Goal: Information Seeking & Learning: Learn about a topic

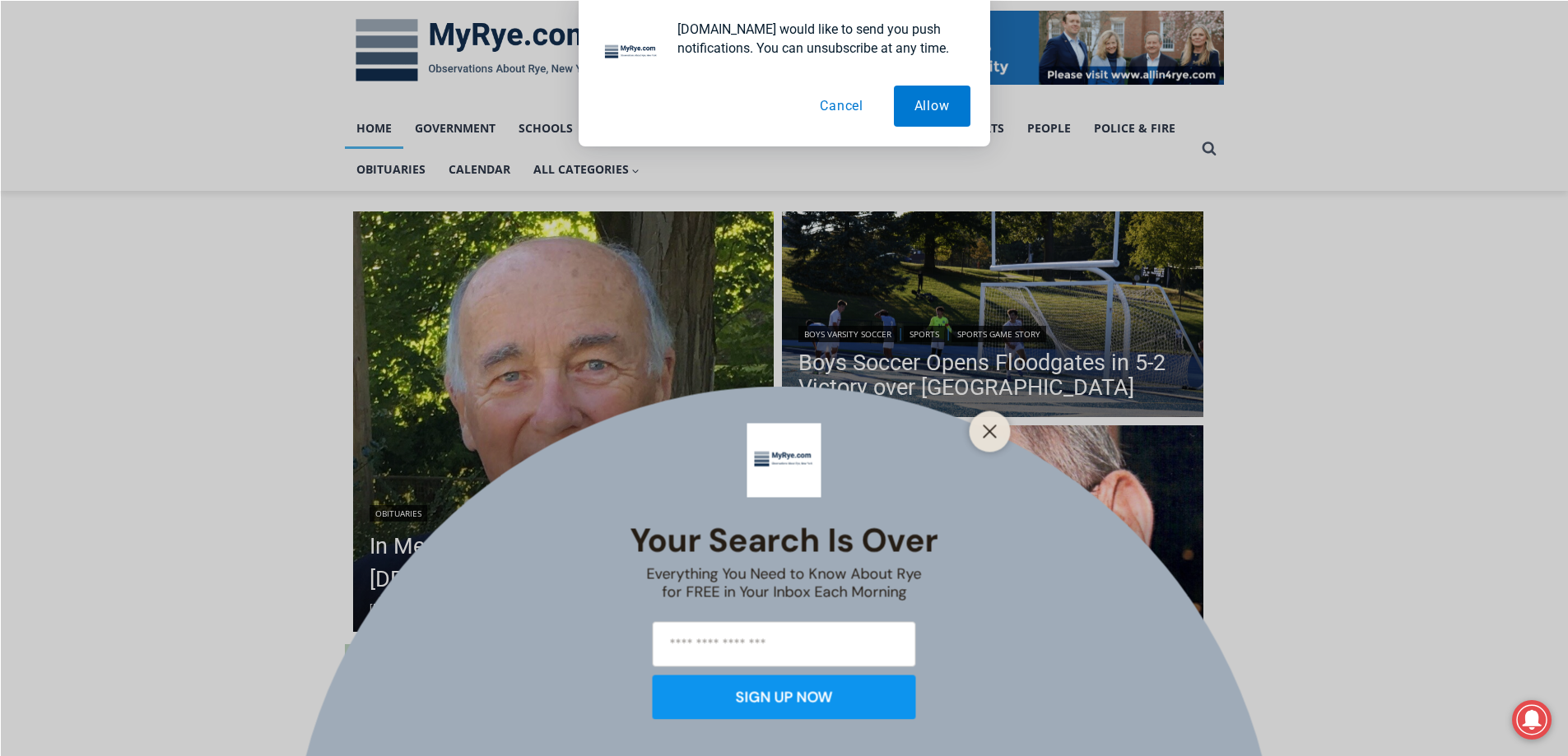
scroll to position [248, 0]
click at [977, 431] on div at bounding box center [989, 431] width 41 height 41
click at [990, 432] on line "Close" at bounding box center [989, 431] width 11 height 11
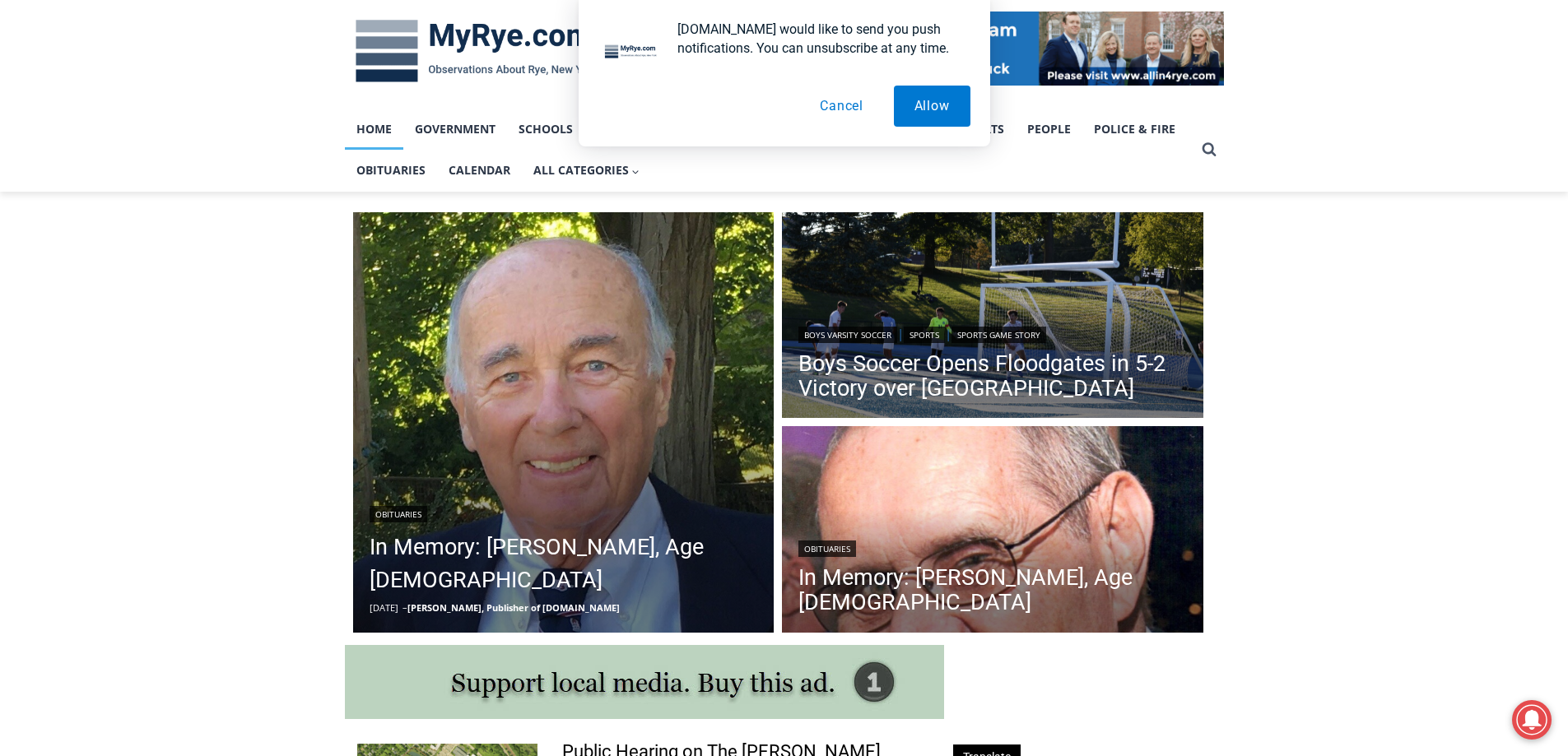
click at [838, 101] on button "Cancel" at bounding box center [842, 106] width 85 height 41
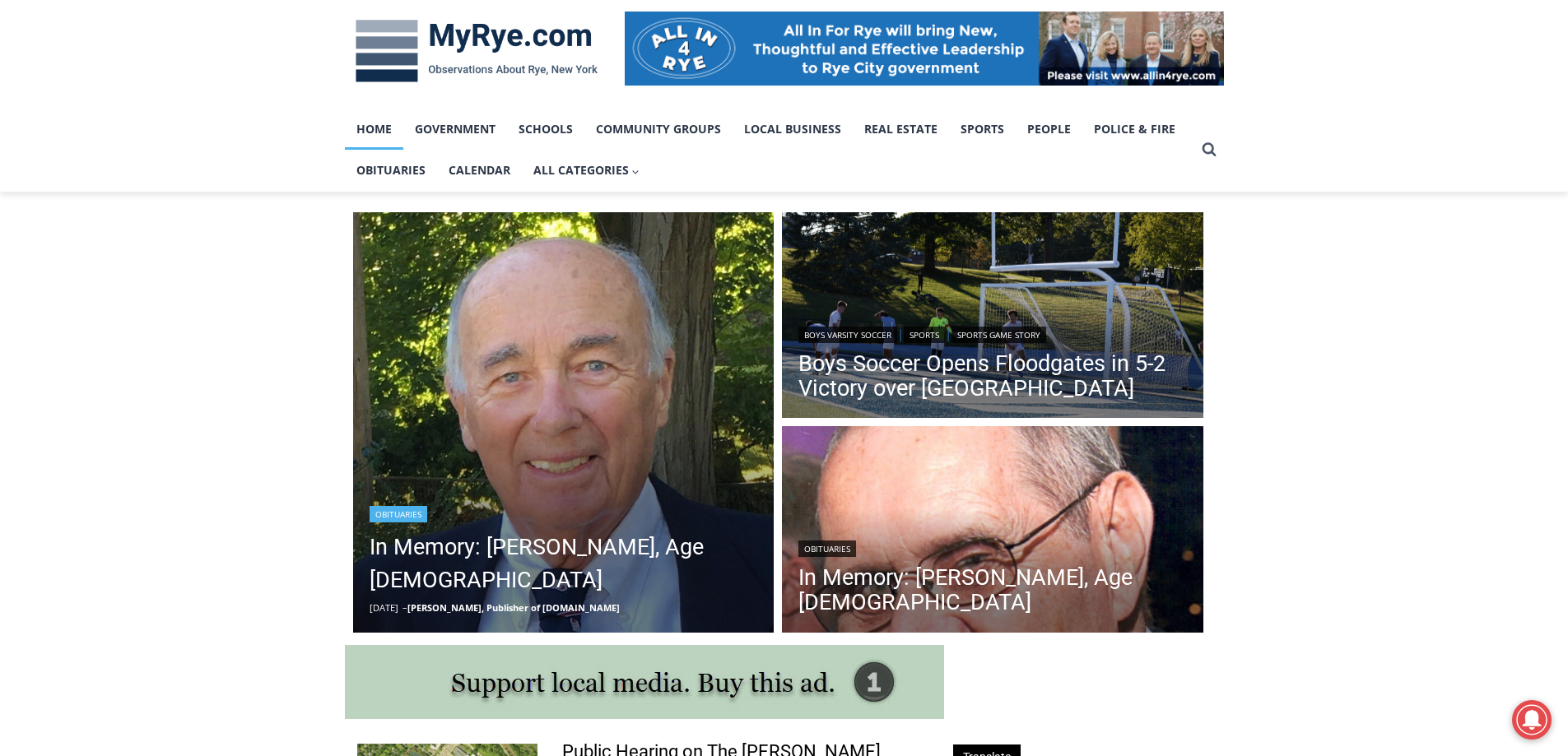
click at [628, 321] on img "Read More In Memory: Richard Allen Hynson, Age 93" at bounding box center [563, 423] width 421 height 421
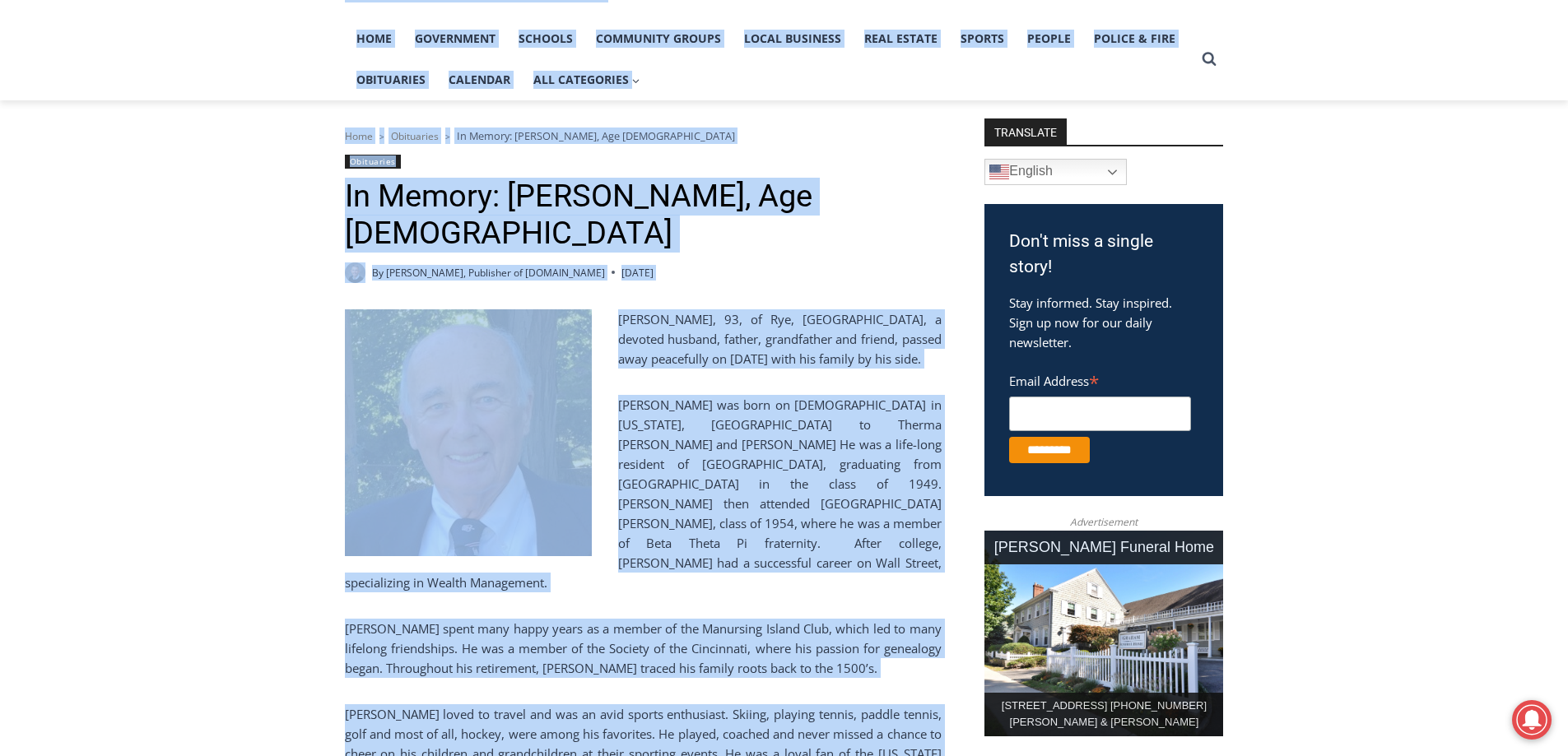
scroll to position [234, 0]
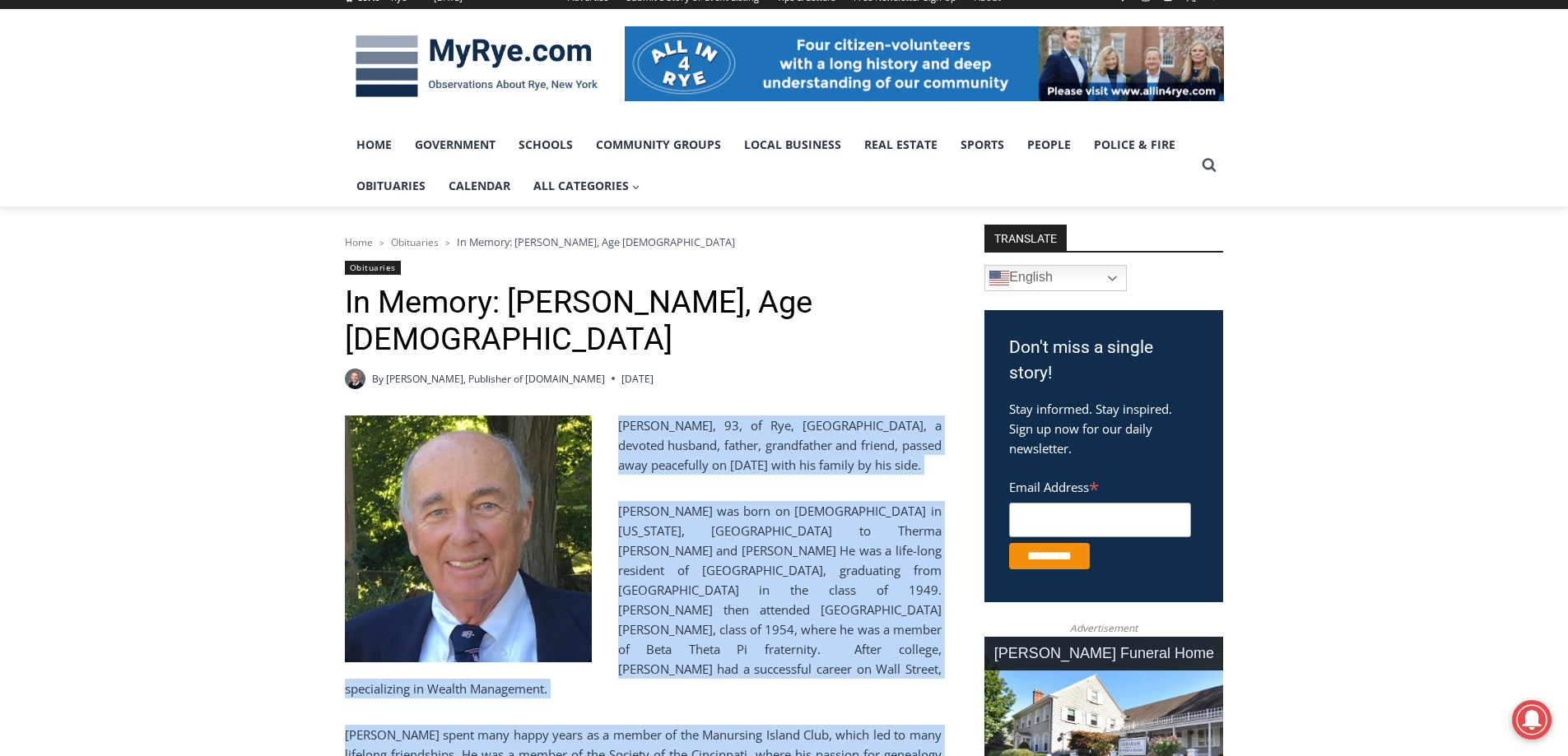
drag, startPoint x: 691, startPoint y: 530, endPoint x: 301, endPoint y: 365, distance: 423.5
copy div "Loremip Dolor Sitame, 63, co Adi, EL, s doeiusm tempori, utlabo, etdoloremag al…"
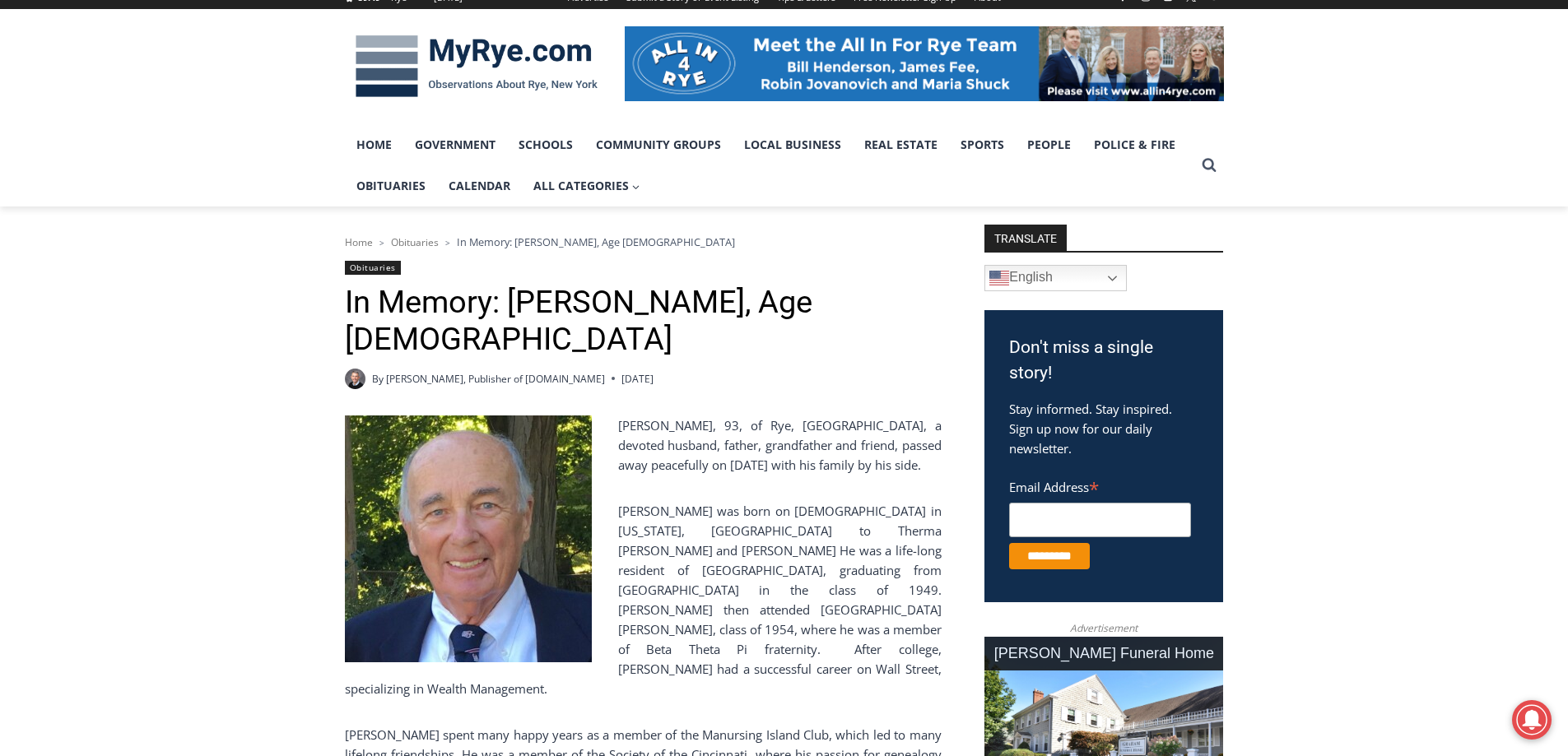
click at [1475, 203] on div "59.49 F Rye [DATE] Advertise Submit a Story or Event Listing Tips & Letters Fre…" at bounding box center [784, 95] width 1568 height 221
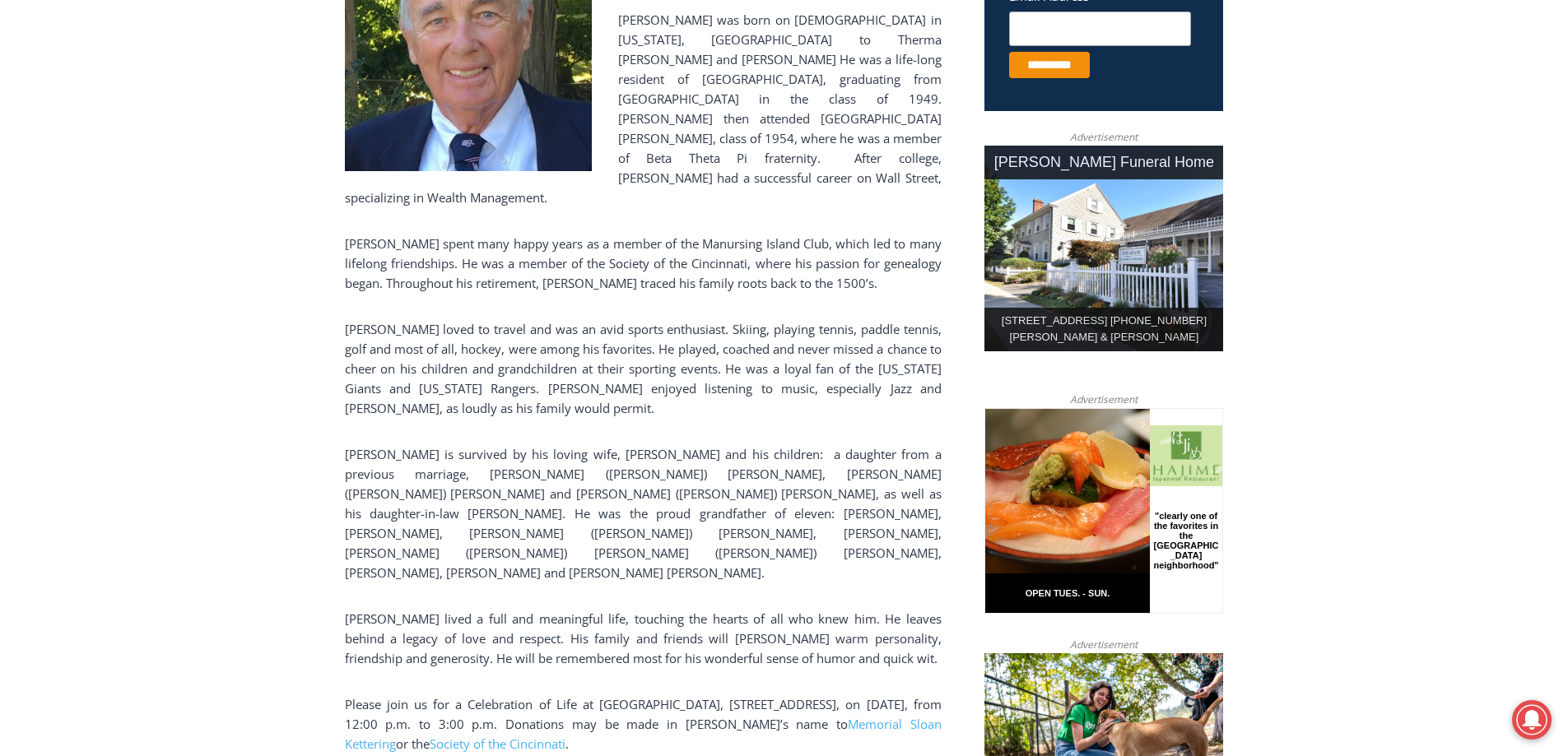
scroll to position [726, 0]
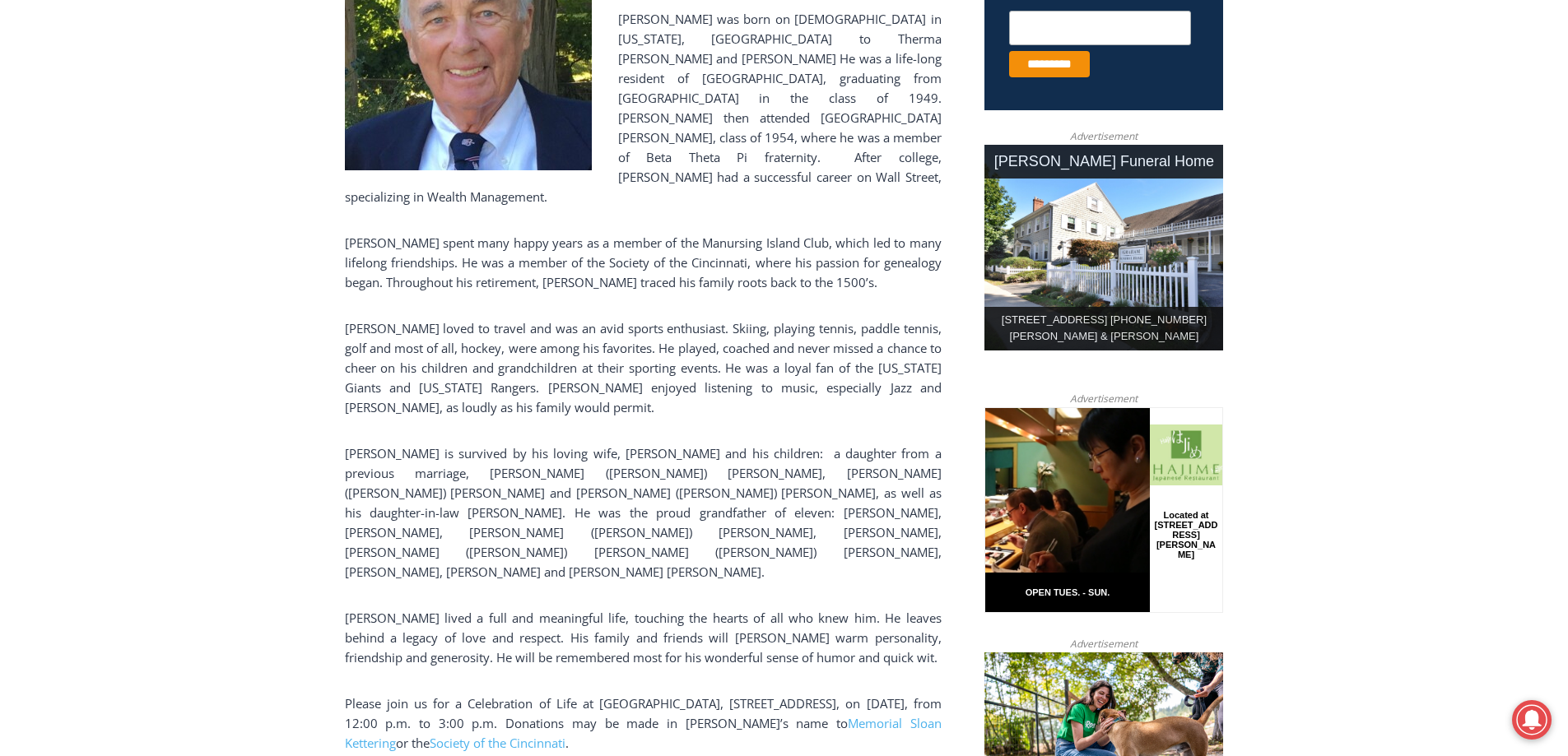
click at [689, 694] on p "Please join us for a Celebration of Life at [GEOGRAPHIC_DATA], [STREET_ADDRESS]…" at bounding box center [643, 723] width 596 height 59
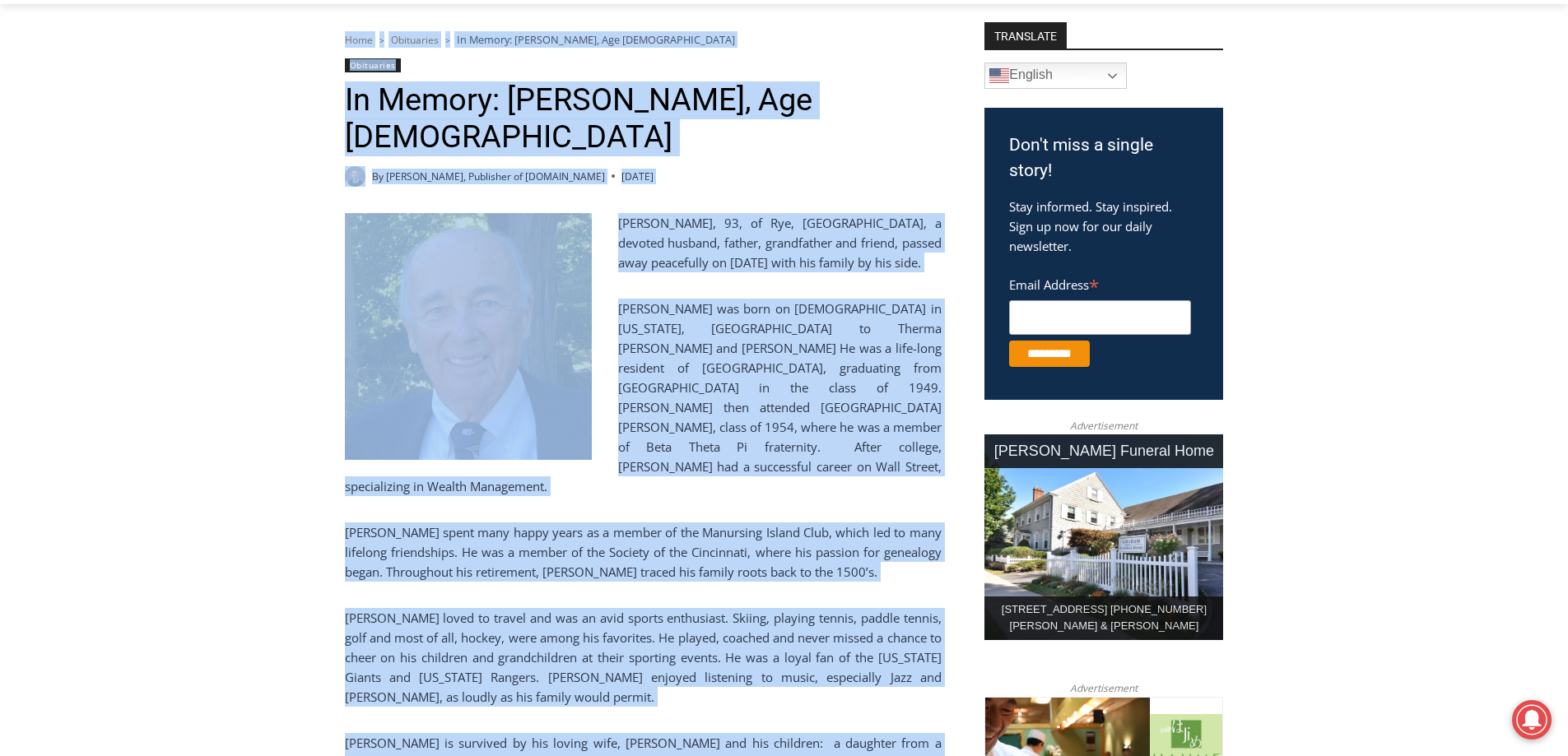
scroll to position [332, 0]
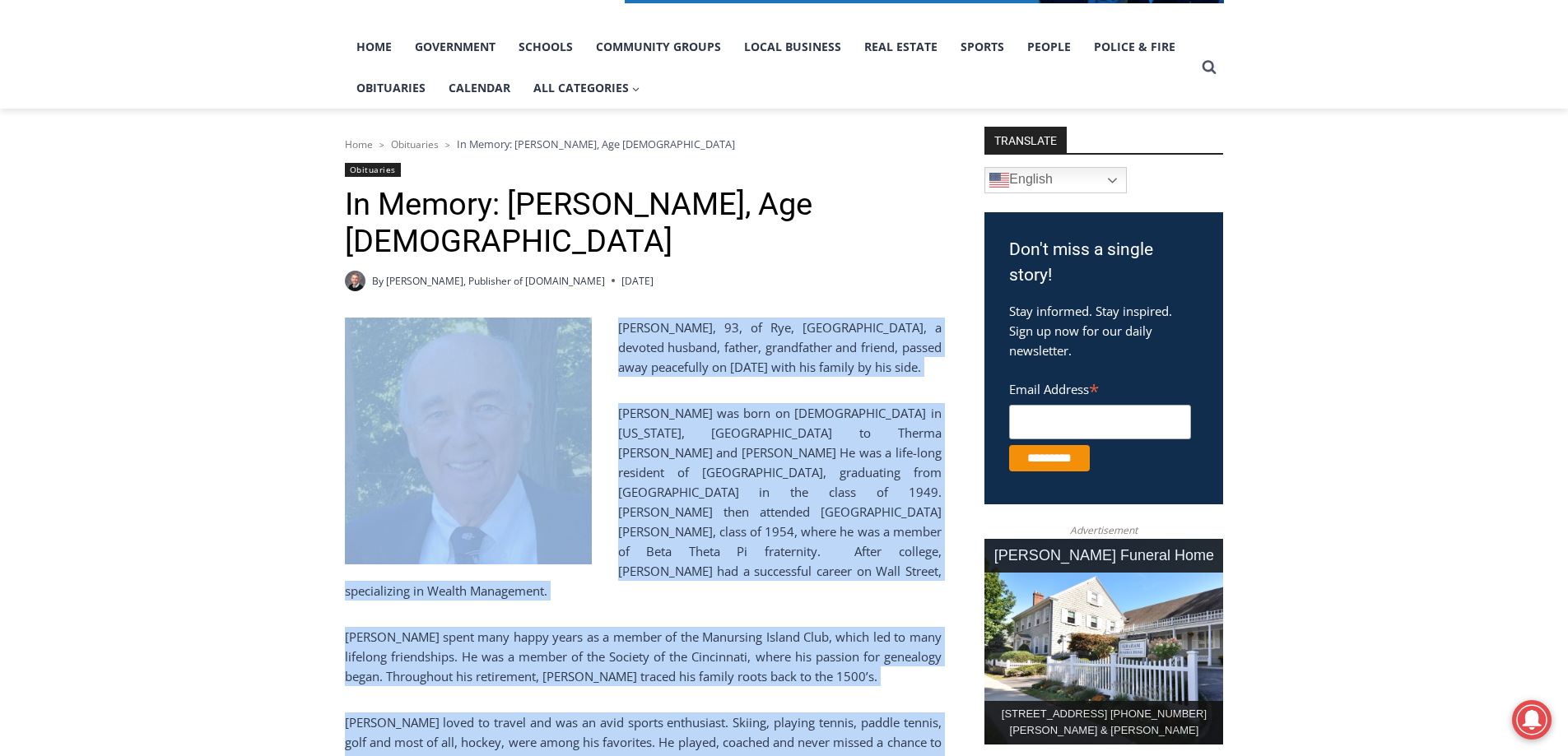
drag, startPoint x: 693, startPoint y: 629, endPoint x: 399, endPoint y: 330, distance: 419.3
click at [399, 330] on div "[PERSON_NAME], 93, of Rye, [GEOGRAPHIC_DATA], a devoted husband, father, grandf…" at bounding box center [643, 762] width 596 height 890
copy div "Loremip Dolor Sitame, 63, co Adi, EL, s doeiusm tempori, utlabo, etdoloremag al…"
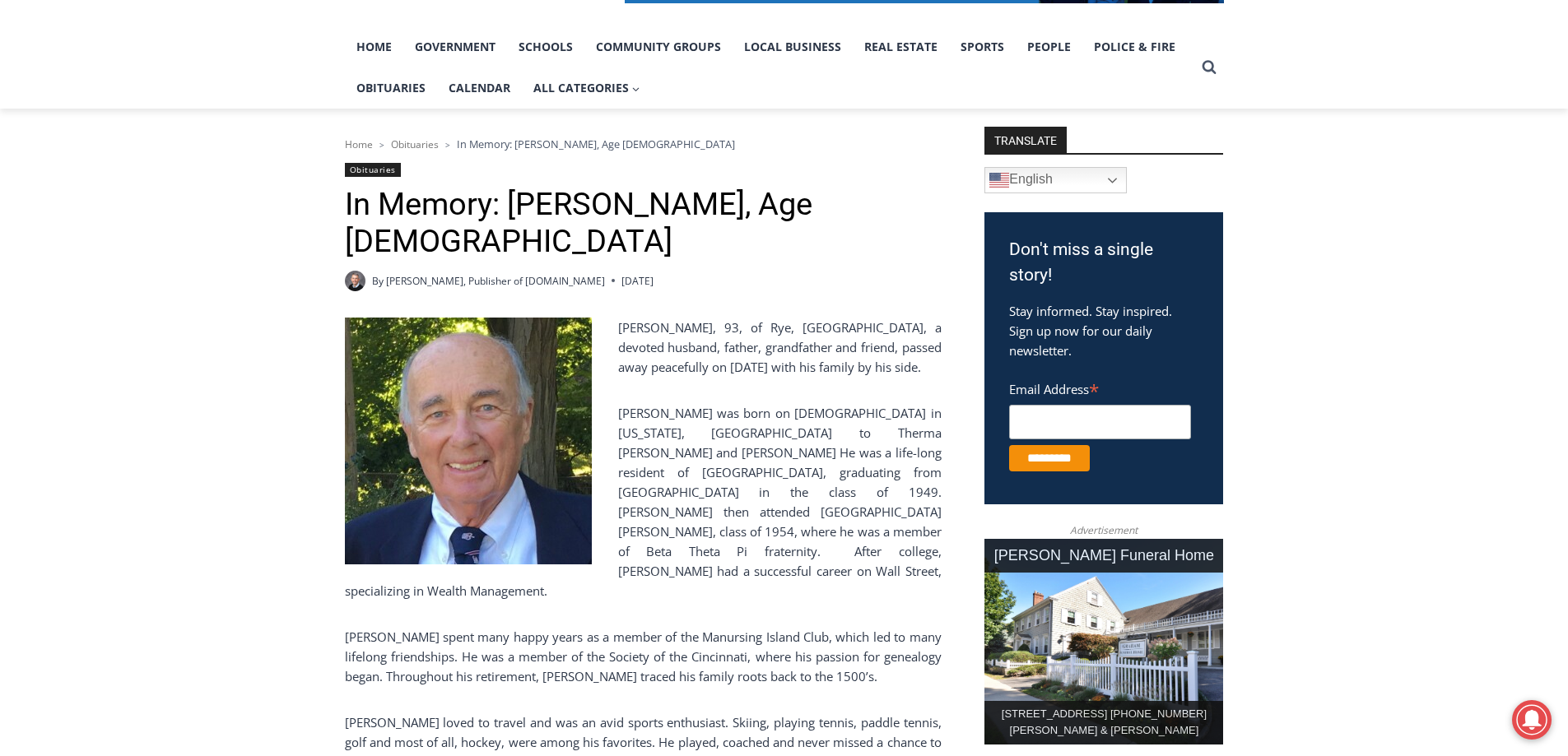
click at [800, 270] on div "By [PERSON_NAME], Publisher of [DOMAIN_NAME] [DATE] [DATE]" at bounding box center [643, 281] width 596 height 21
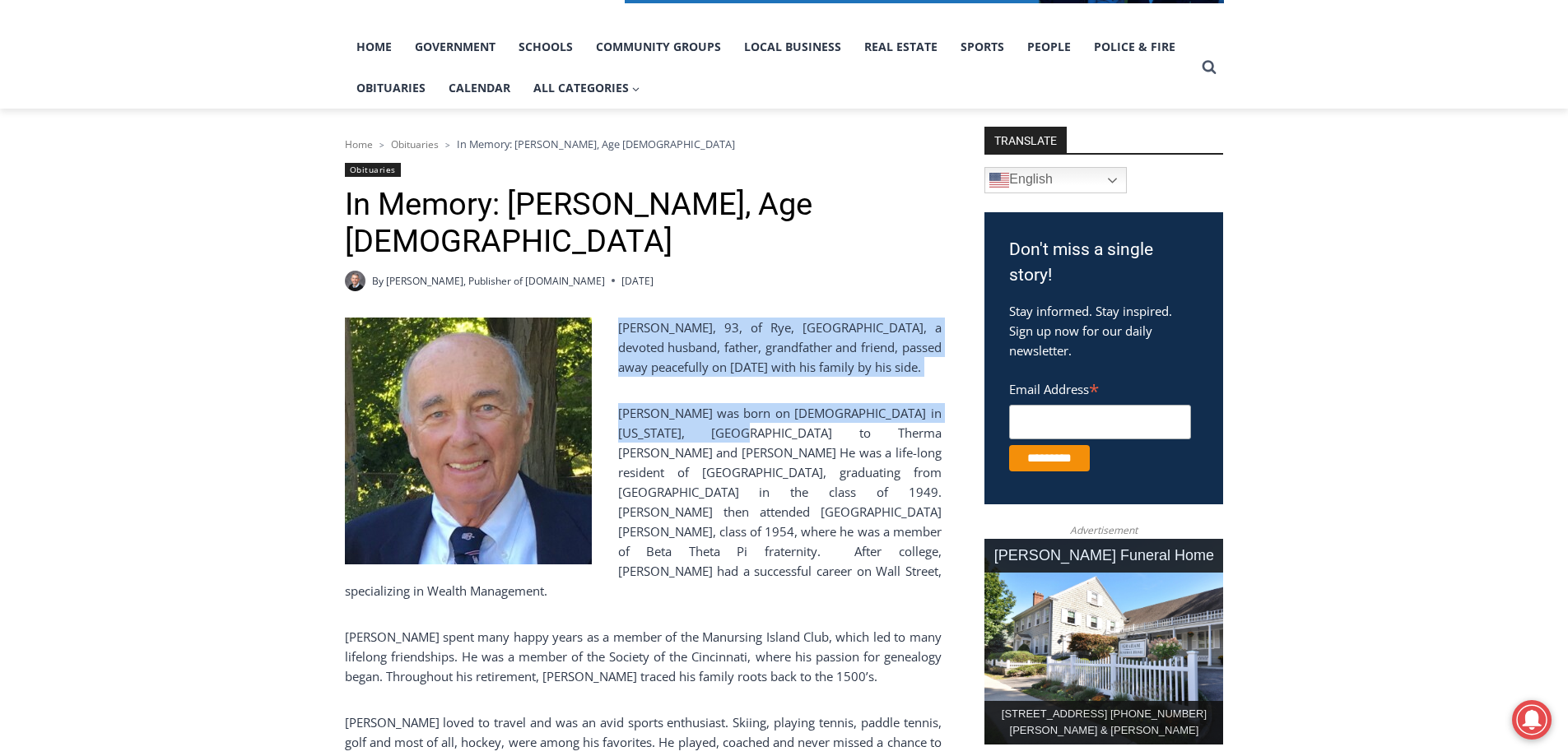
drag, startPoint x: 324, startPoint y: 284, endPoint x: 758, endPoint y: 383, distance: 445.1
click at [810, 270] on div "By [PERSON_NAME], Publisher of [DOMAIN_NAME] [DATE] [DATE]" at bounding box center [643, 281] width 596 height 21
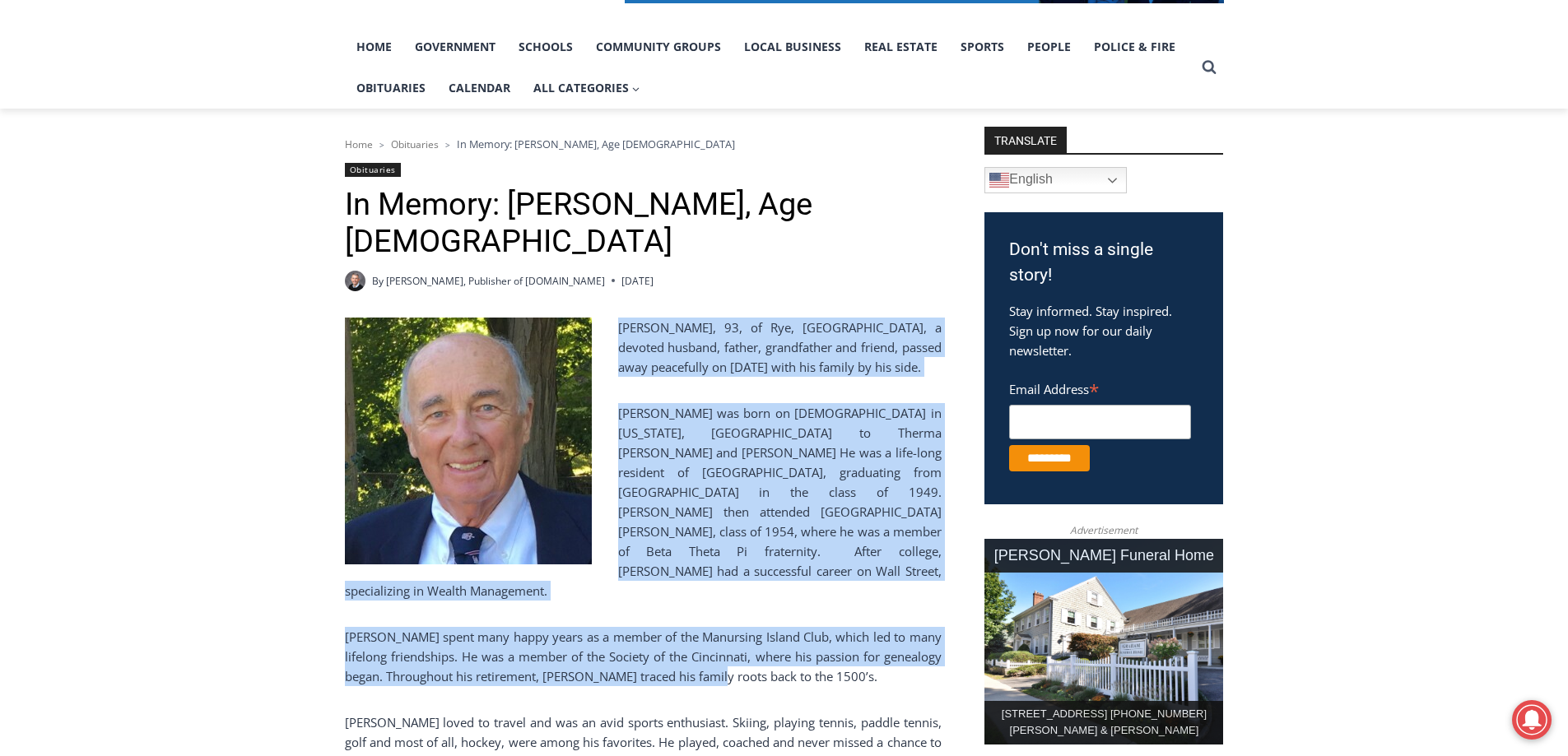
drag, startPoint x: 343, startPoint y: 263, endPoint x: 699, endPoint y: 587, distance: 481.4
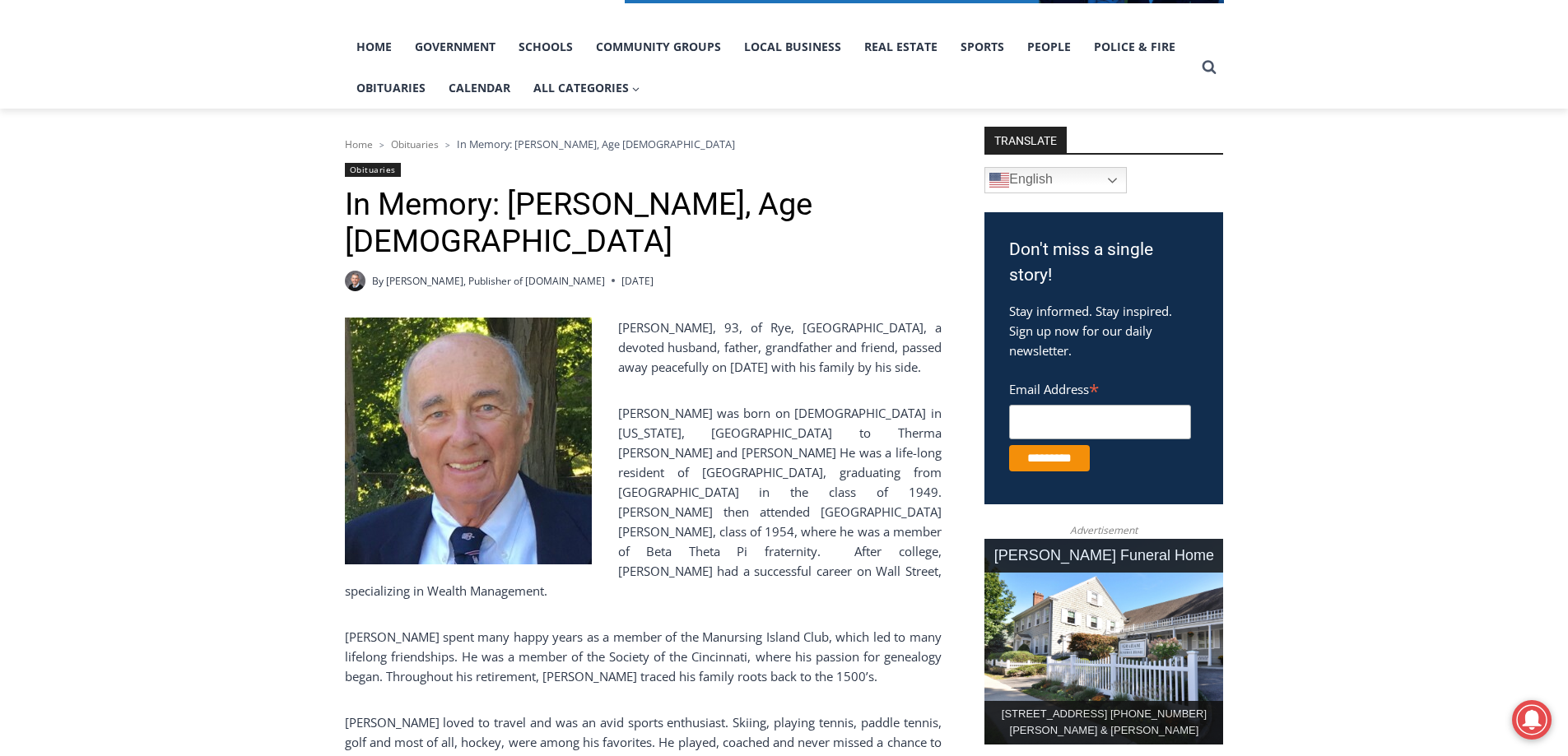
click at [761, 229] on header "Home > Obituaries > In Memory: [PERSON_NAME], Age [DEMOGRAPHIC_DATA] Obituaries…" at bounding box center [643, 213] width 596 height 155
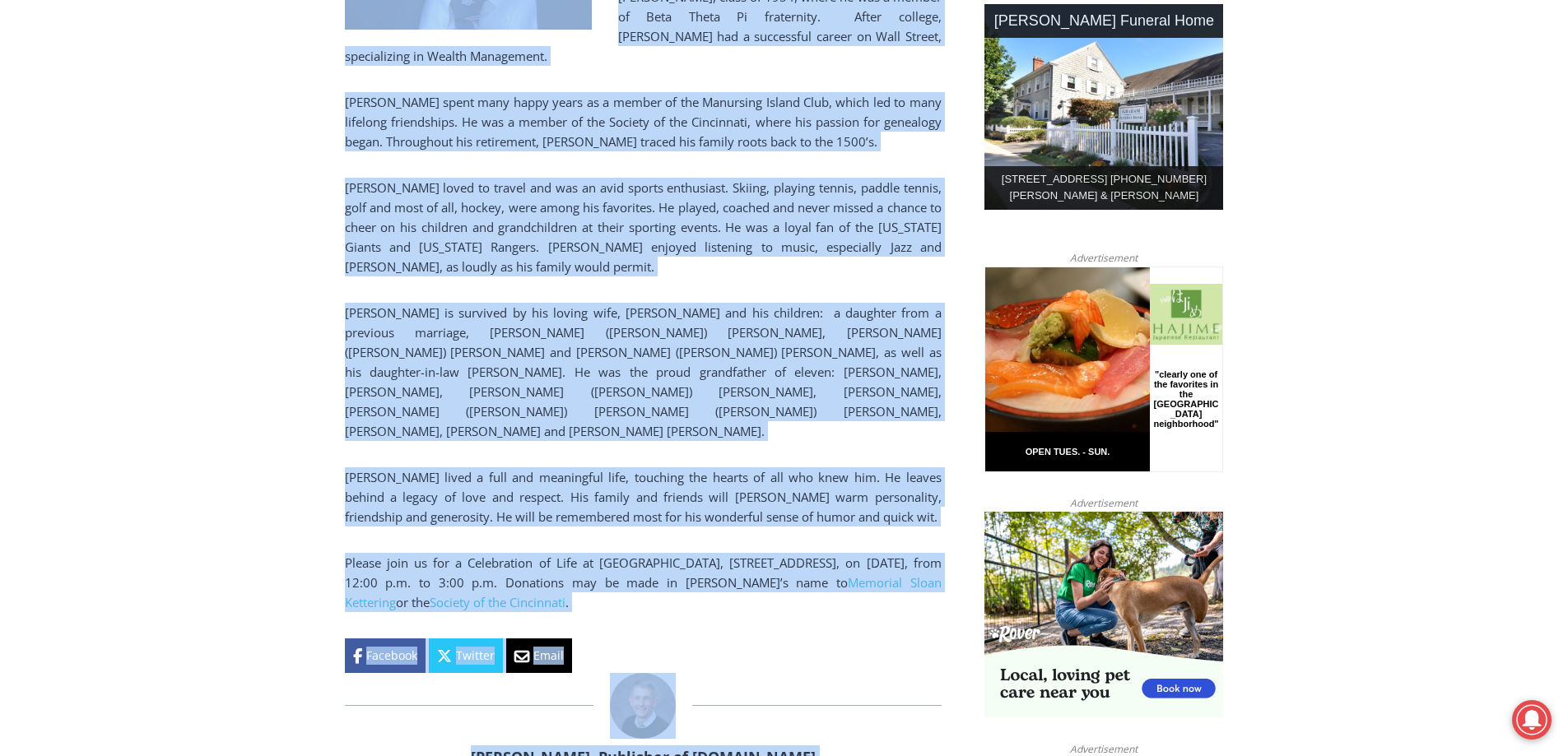
scroll to position [963, 0]
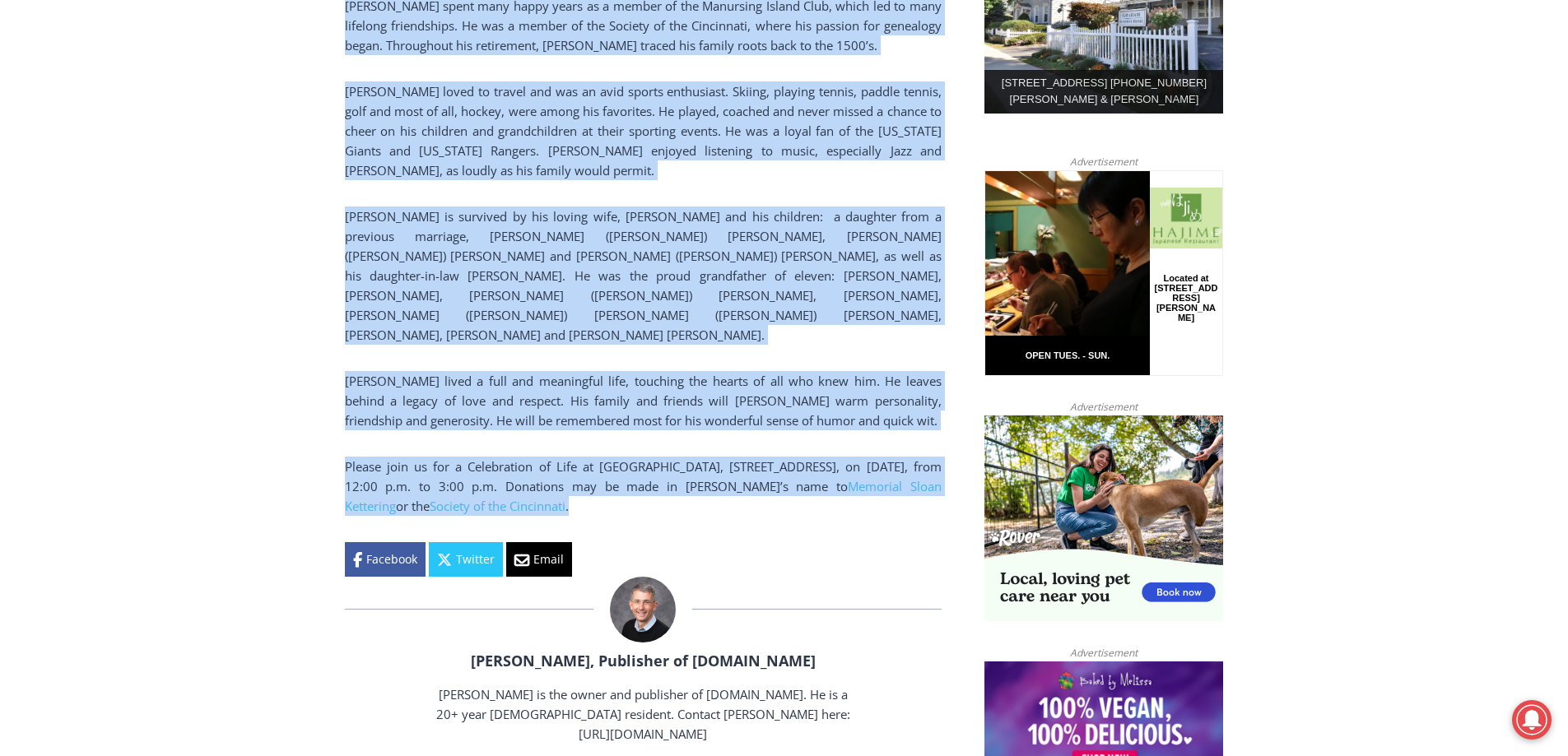
drag, startPoint x: 337, startPoint y: 199, endPoint x: 768, endPoint y: 396, distance: 473.9
copy div "Lo Ipsumd: Sitamet Conse Adipis, Eli 49 Se Doe Tempo, Incididun ut LaBor.etd Ma…"
